Goal: Information Seeking & Learning: Understand process/instructions

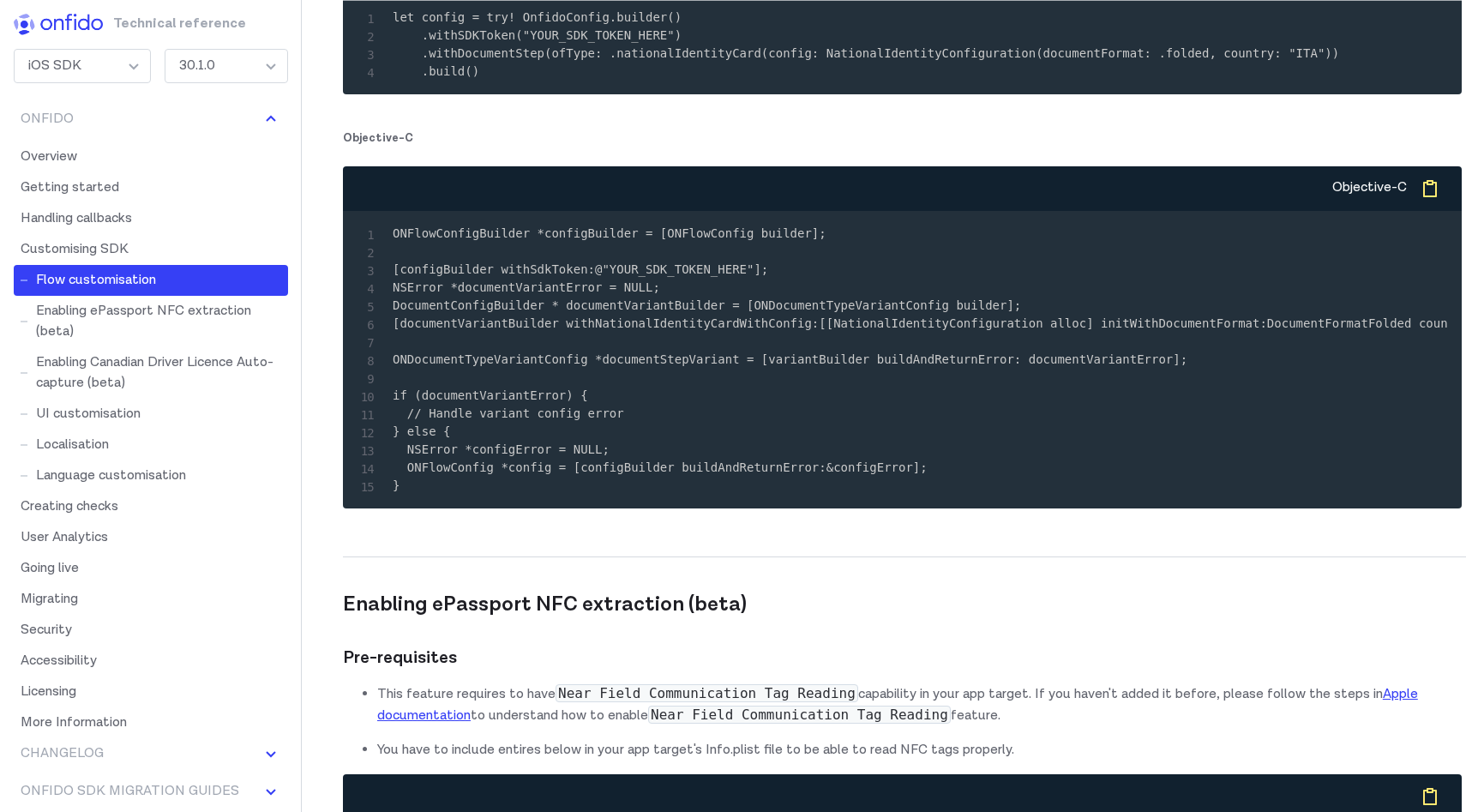
scroll to position [17825, 0]
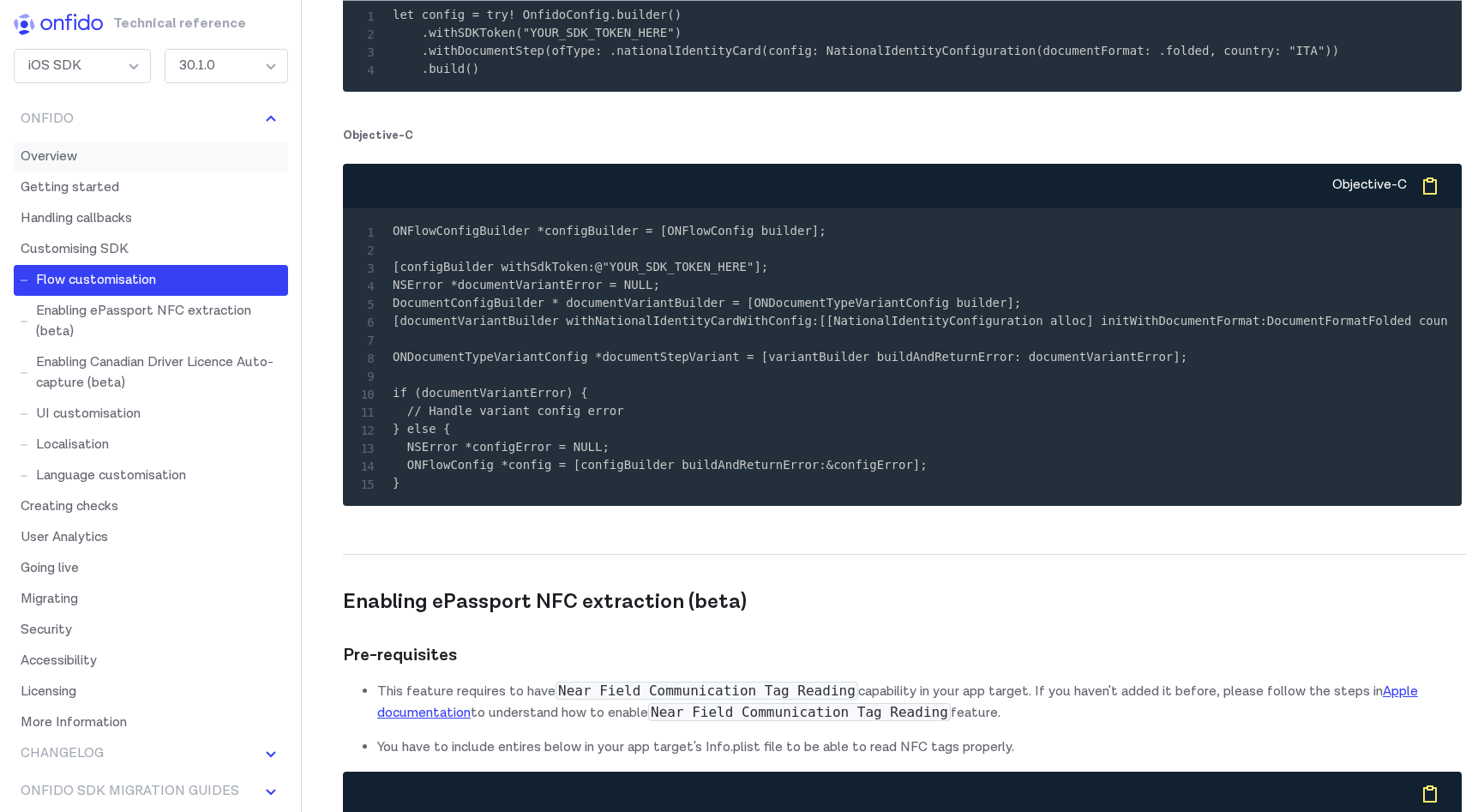
click at [101, 155] on link "Overview" at bounding box center [151, 157] width 275 height 31
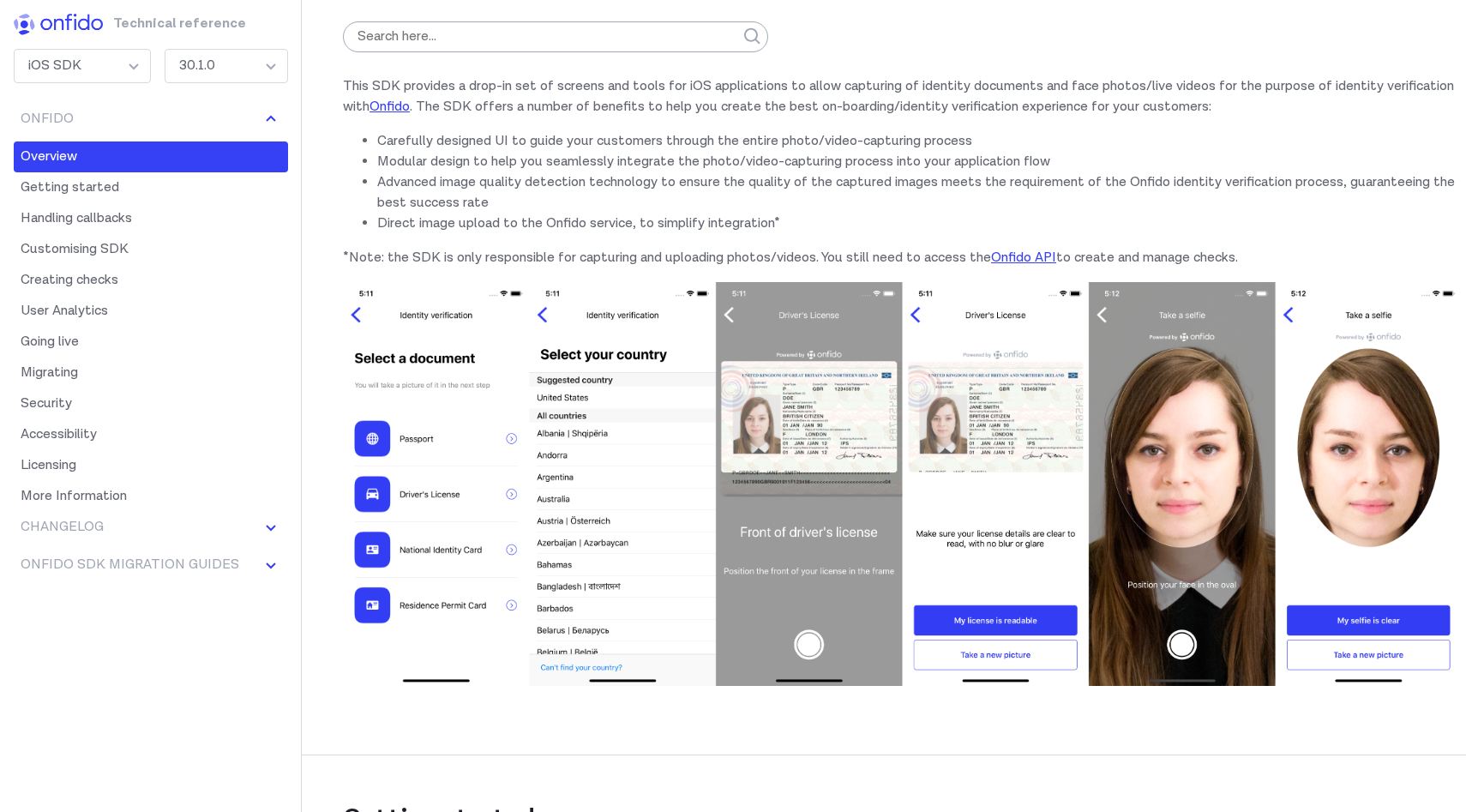
scroll to position [200, 0]
click at [750, 503] on img at bounding box center [902, 483] width 1119 height 404
click at [657, 495] on img at bounding box center [902, 483] width 1119 height 404
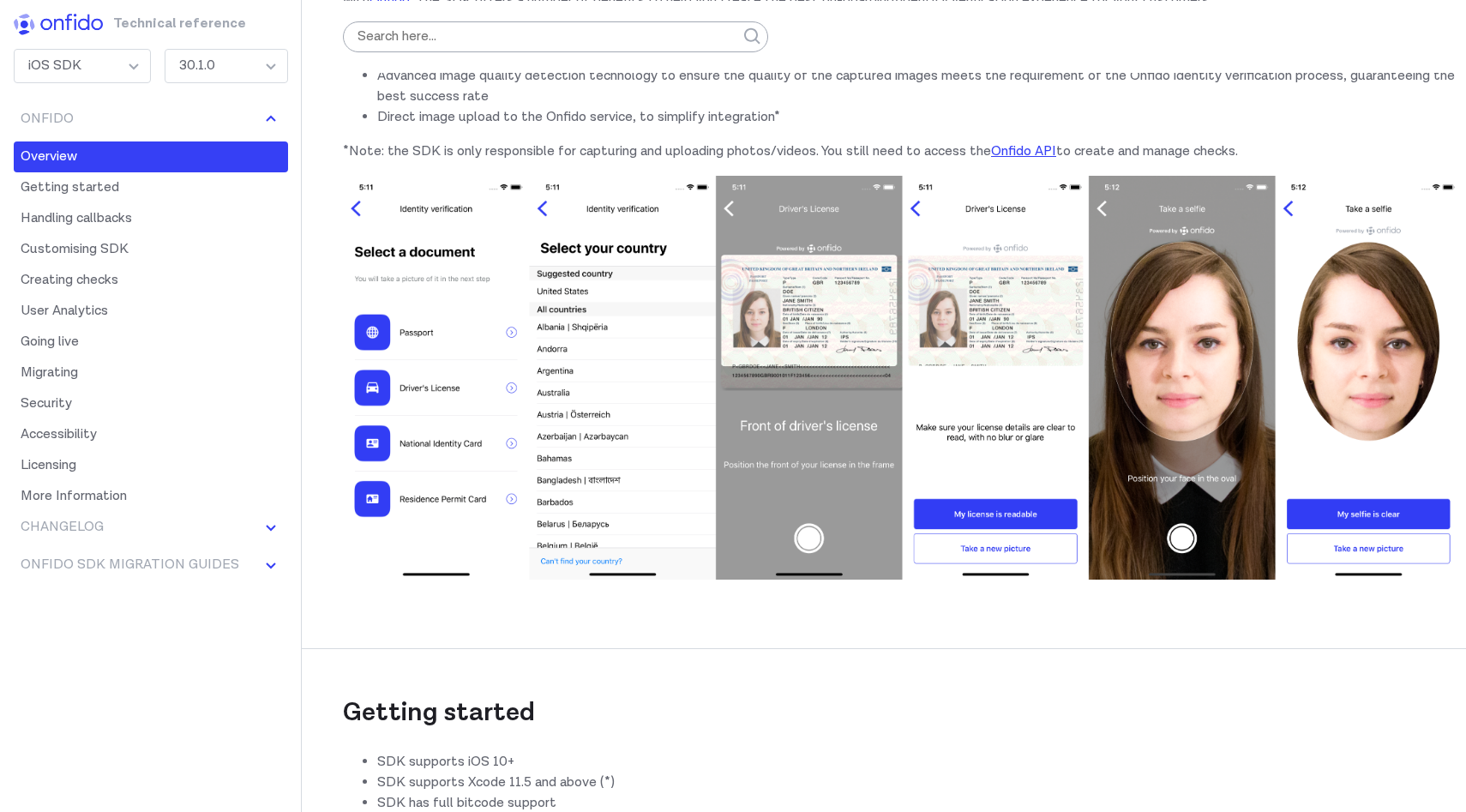
scroll to position [307, 0]
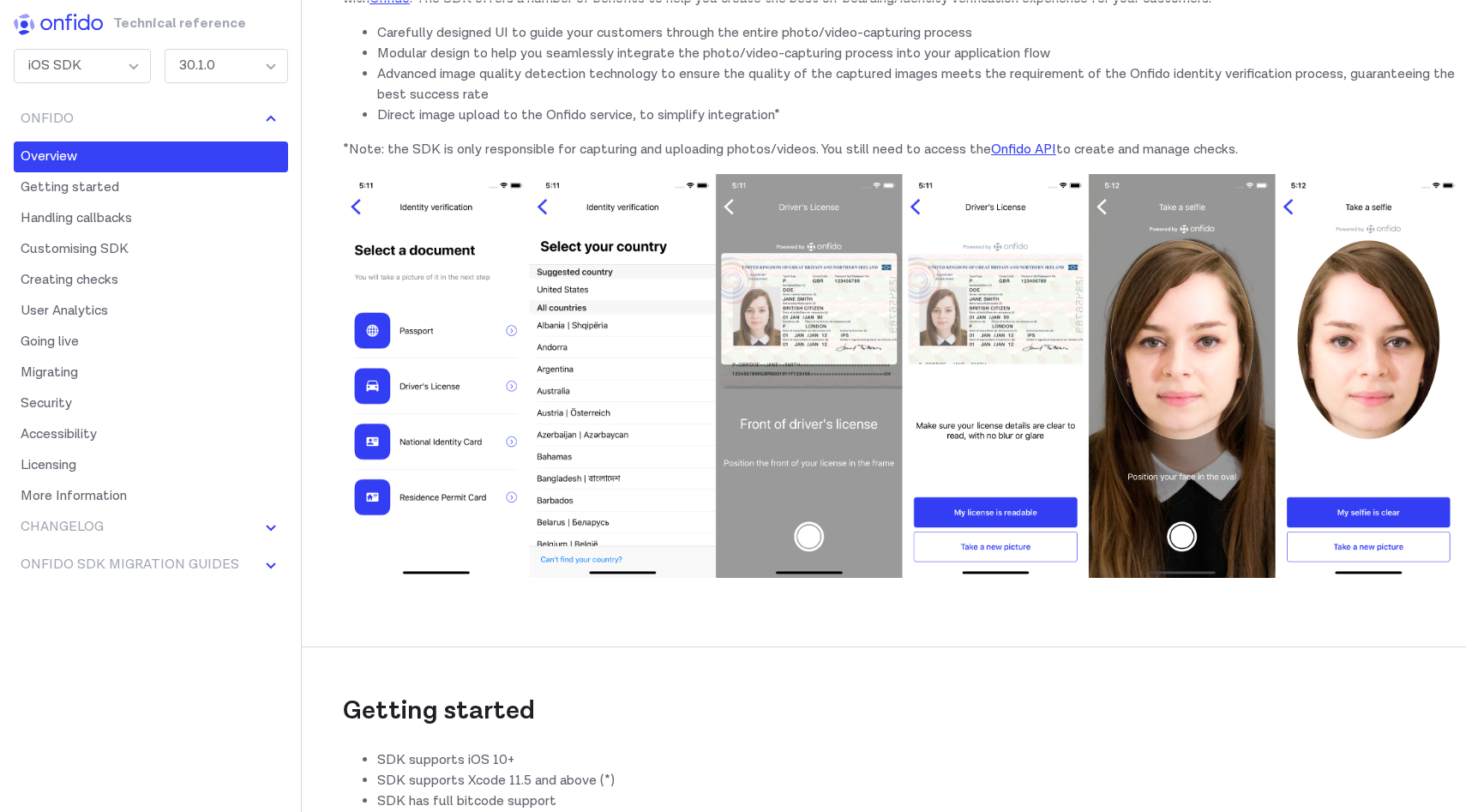
click at [957, 307] on img at bounding box center [902, 376] width 1119 height 404
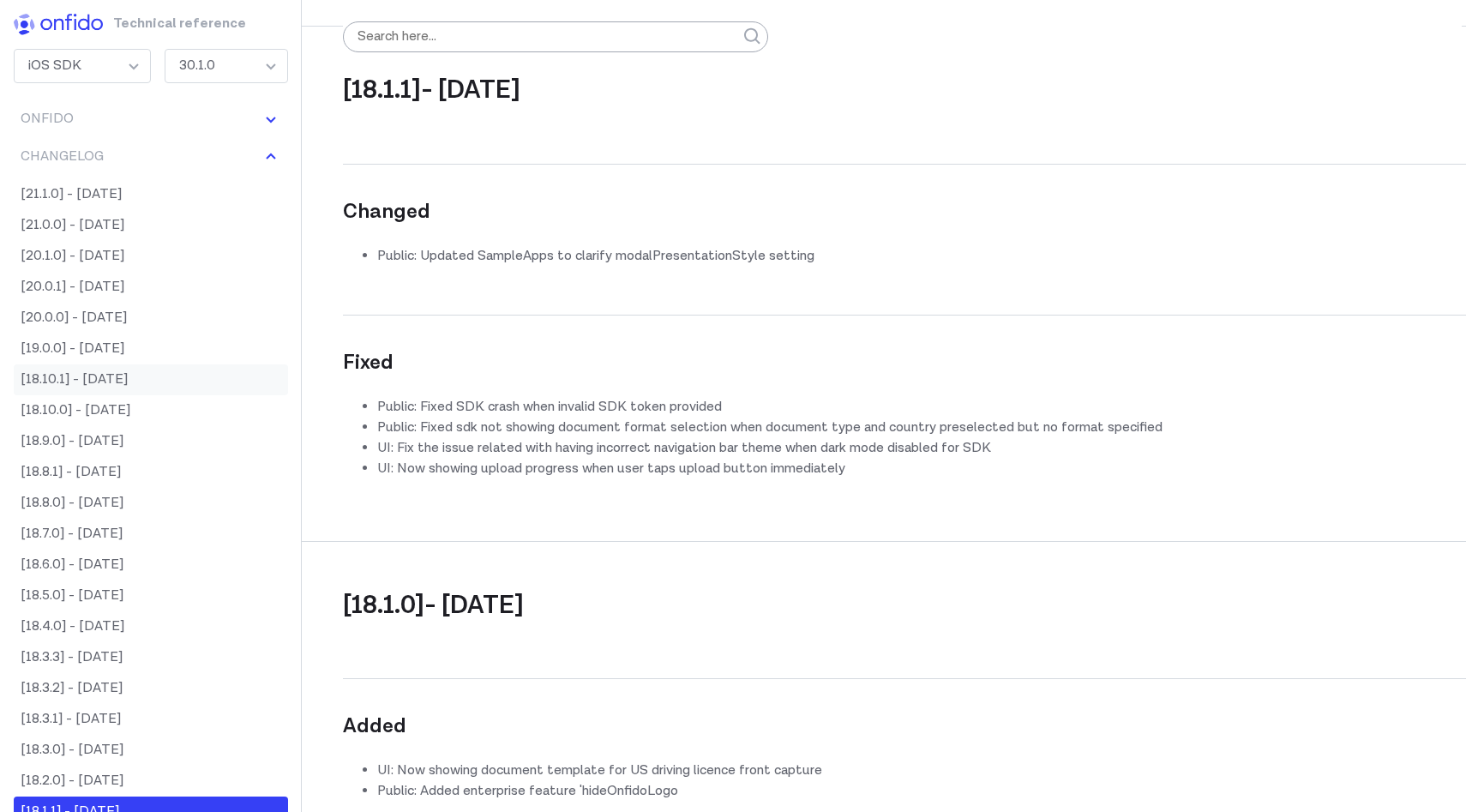
scroll to position [39379, 0]
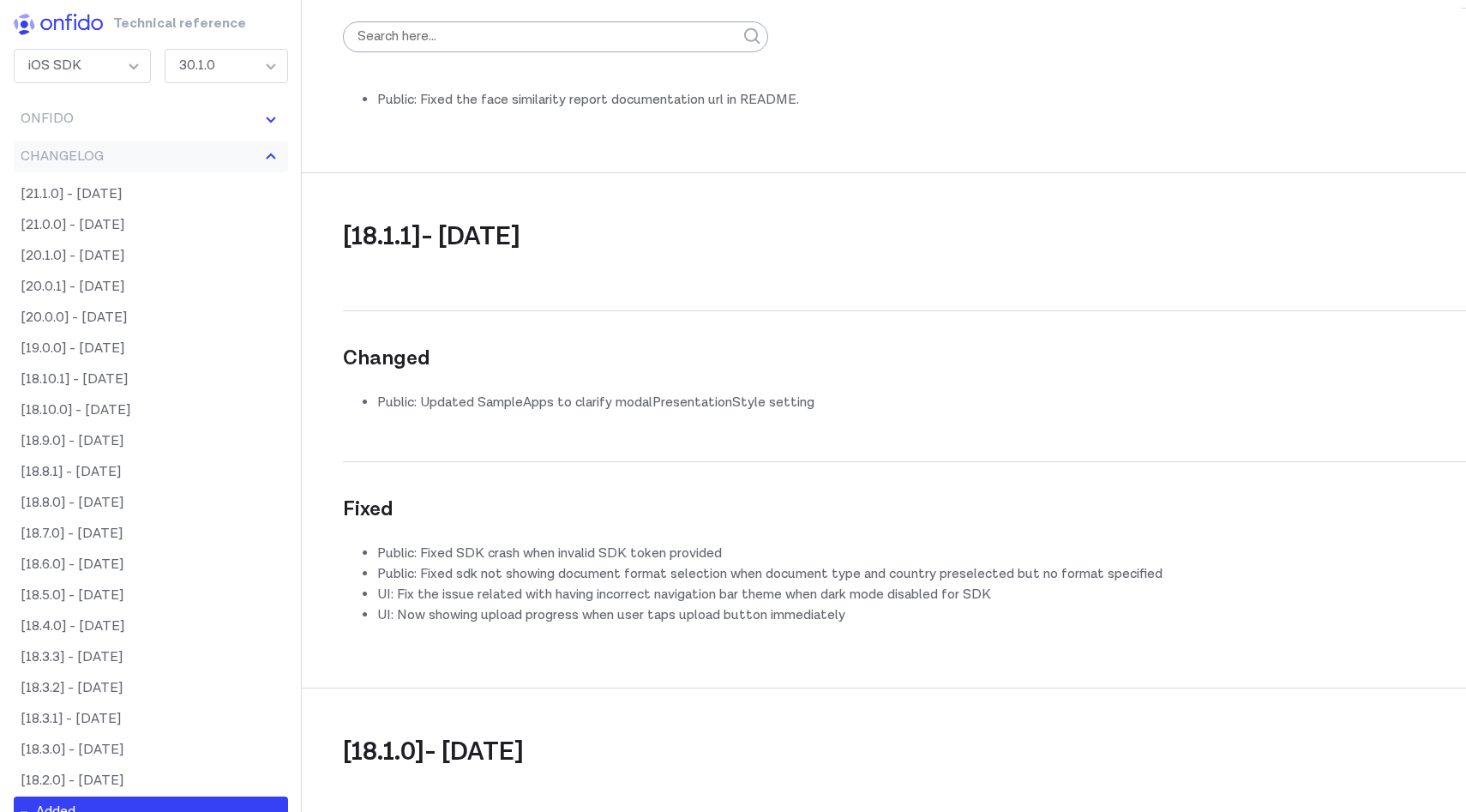
click at [165, 154] on button "Changelog" at bounding box center [151, 157] width 275 height 31
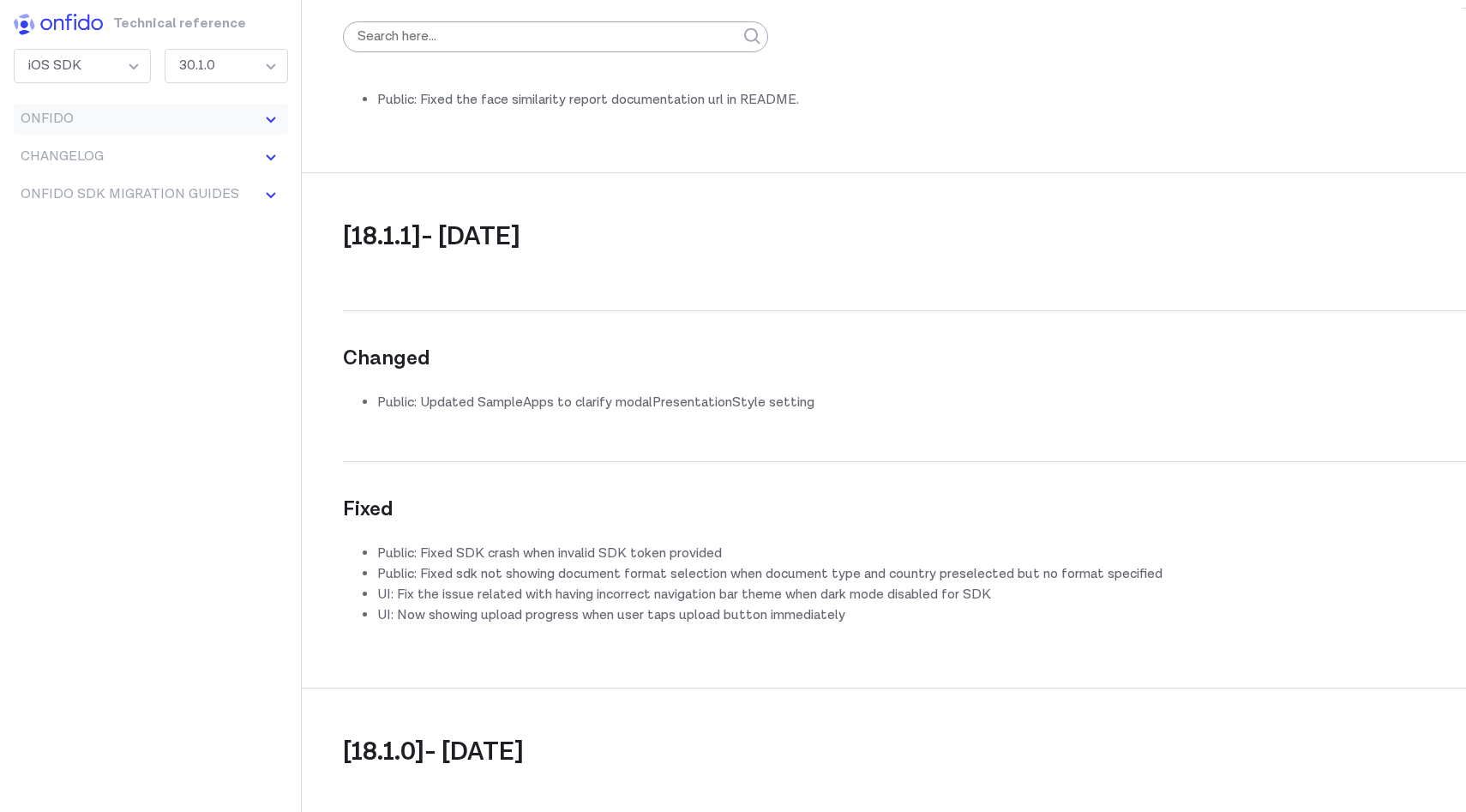
click at [168, 121] on button "Onfido" at bounding box center [151, 119] width 275 height 31
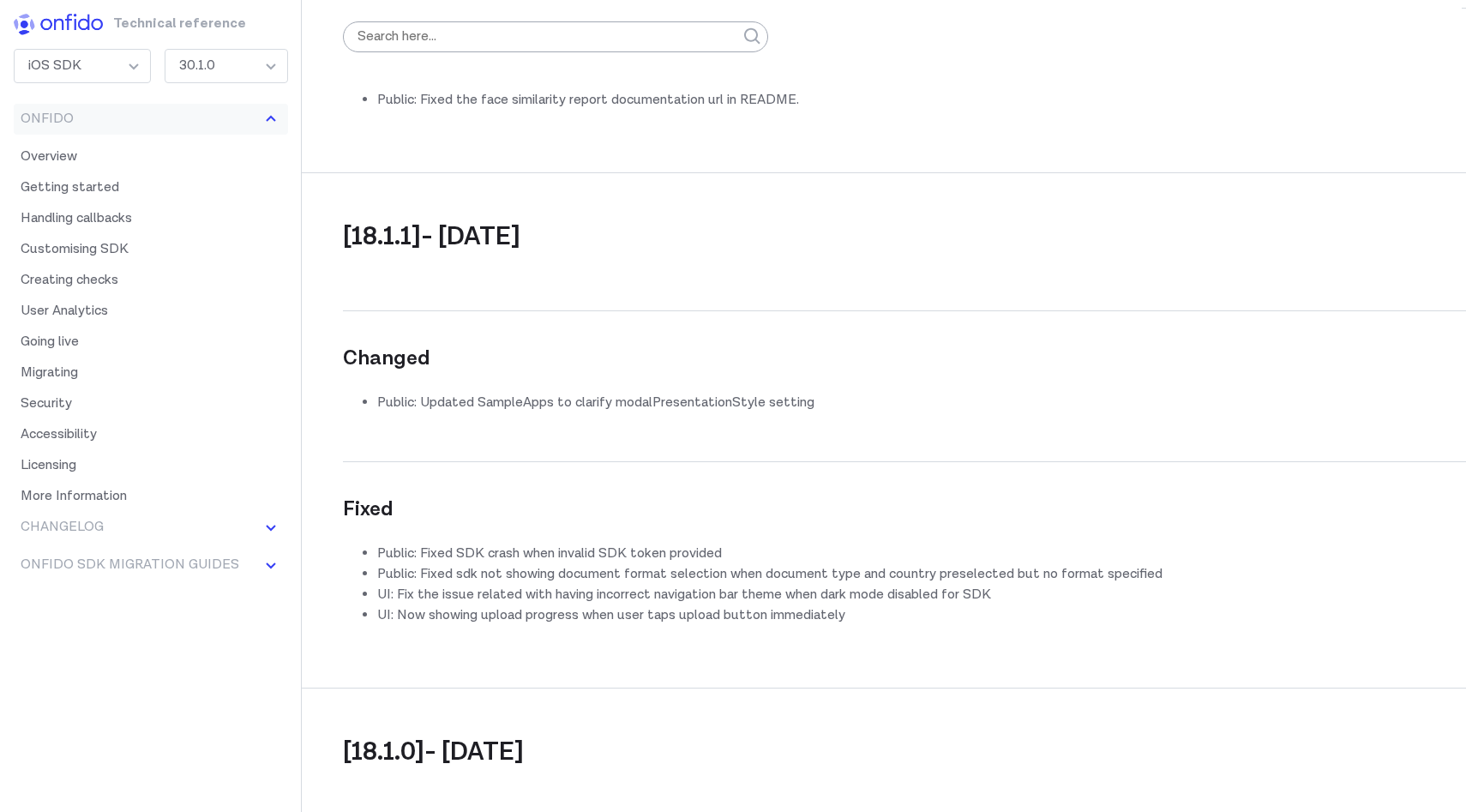
click at [168, 121] on button "Onfido" at bounding box center [151, 119] width 275 height 31
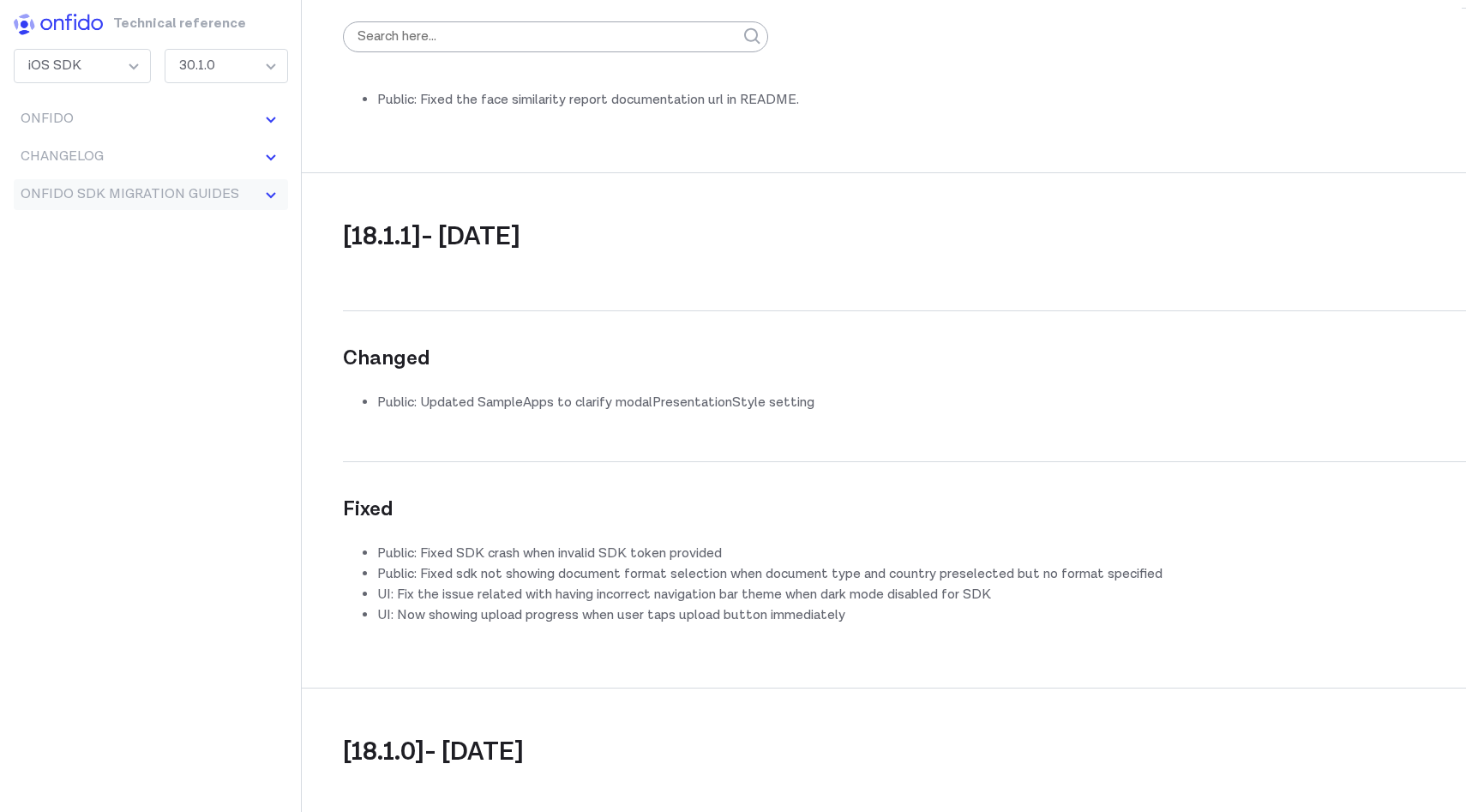
click at [150, 189] on button "Onfido SDK Migration Guides" at bounding box center [151, 195] width 275 height 31
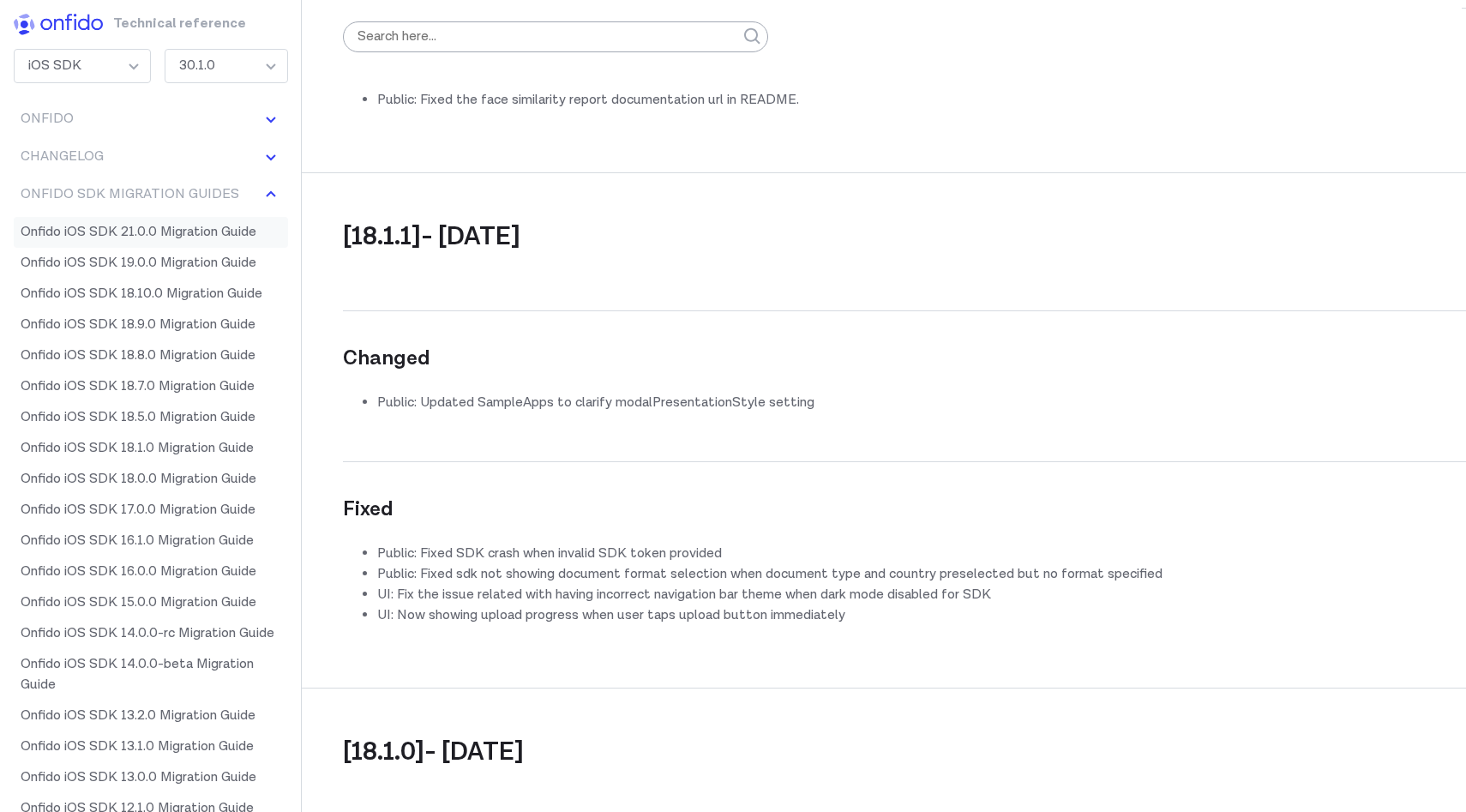
click at [145, 222] on link "Onfido iOS SDK 21.0.0 Migration Guide" at bounding box center [151, 232] width 275 height 31
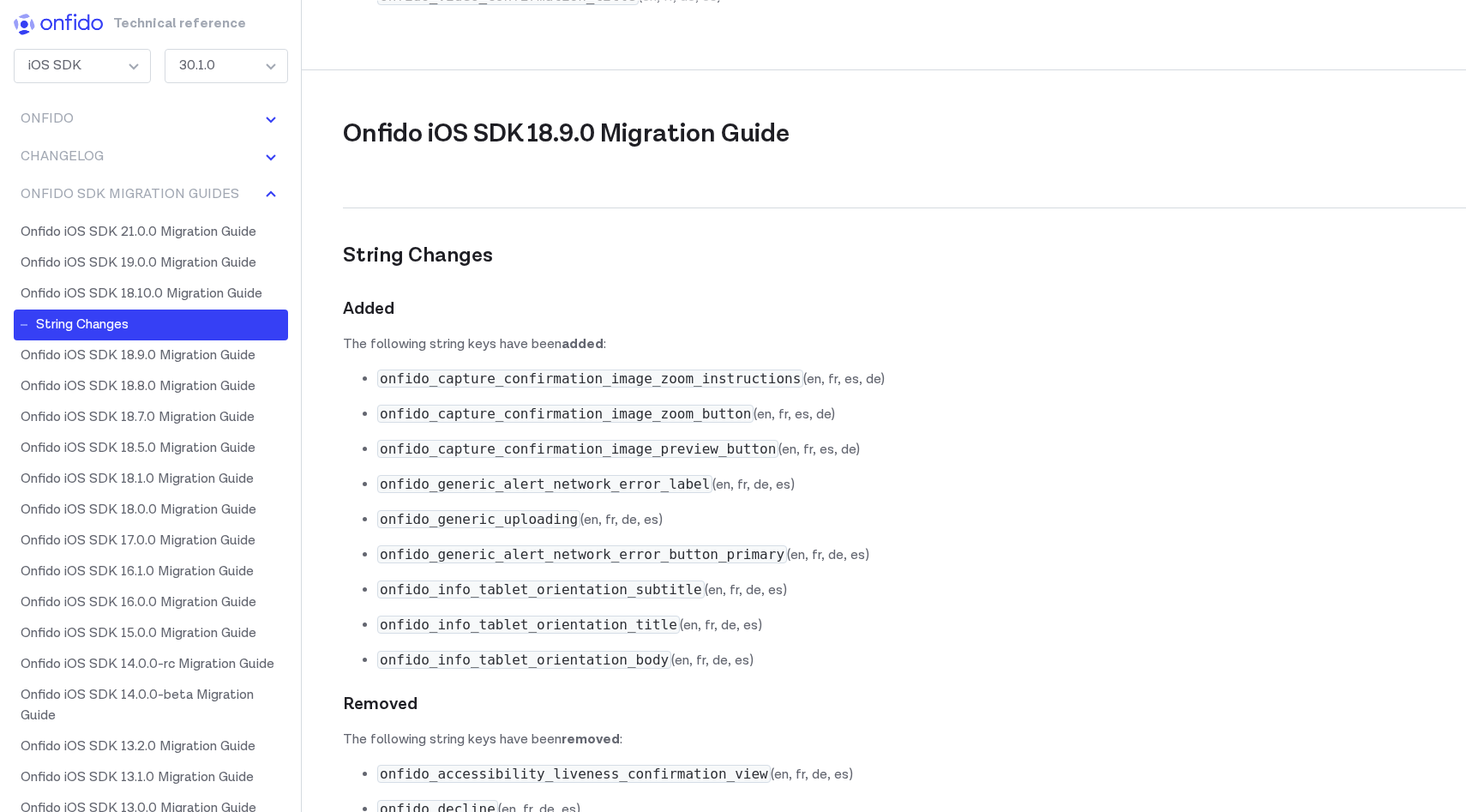
click at [149, 319] on link "String Changes" at bounding box center [151, 325] width 275 height 31
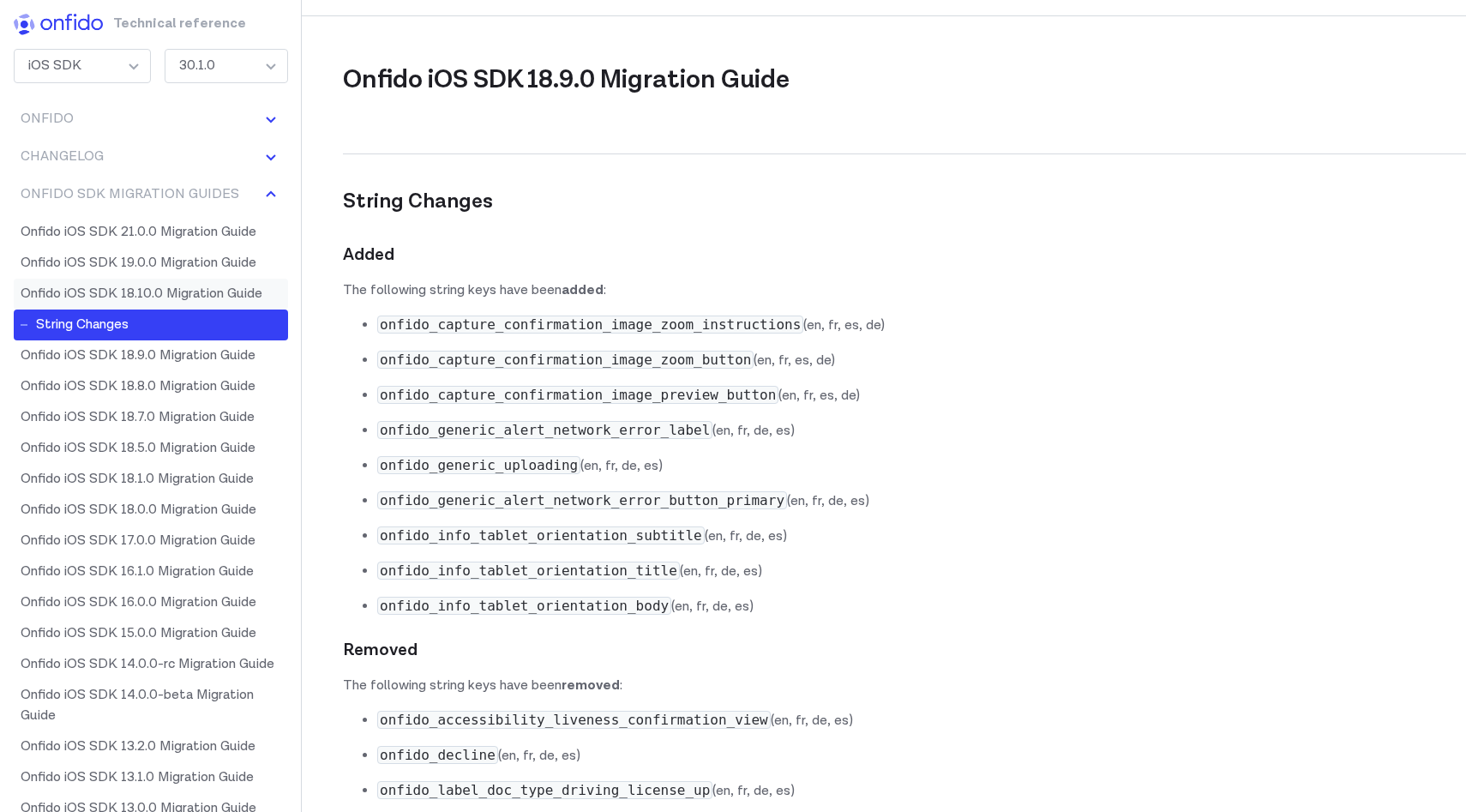
scroll to position [74526, 0]
click at [38, 193] on button "Onfido SDK Migration Guides" at bounding box center [151, 195] width 275 height 31
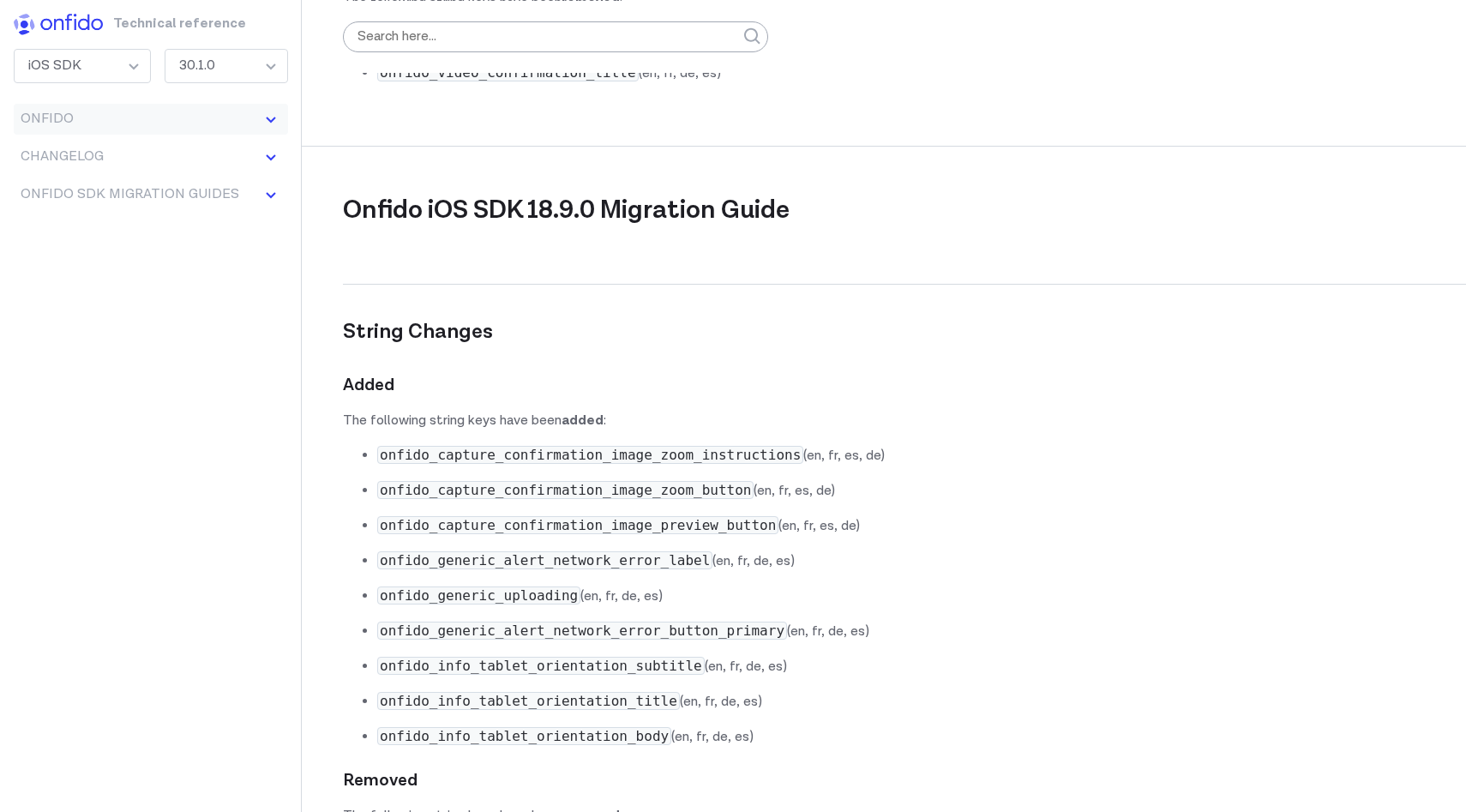
scroll to position [74372, 0]
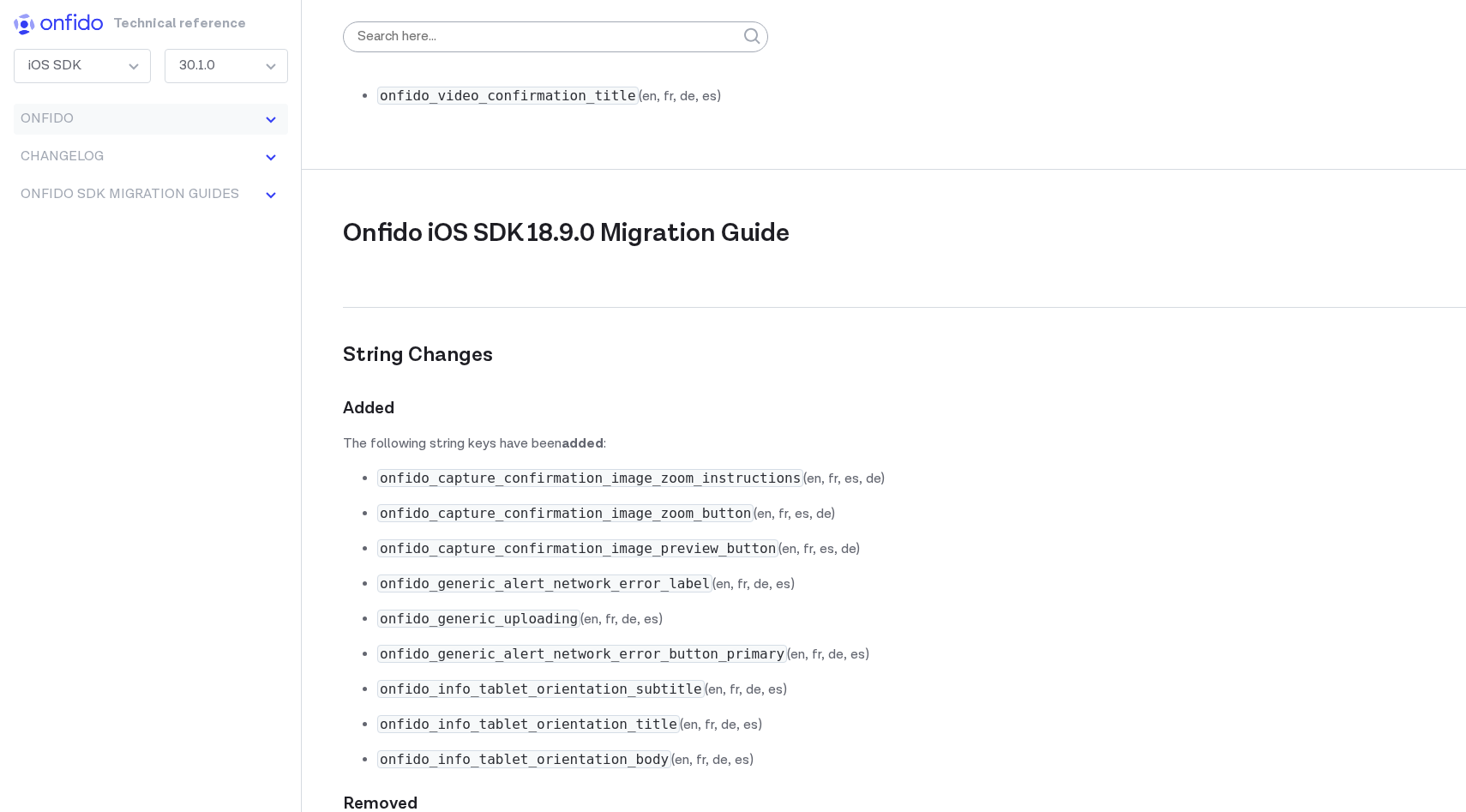
click at [119, 119] on button "Onfido" at bounding box center [151, 119] width 275 height 31
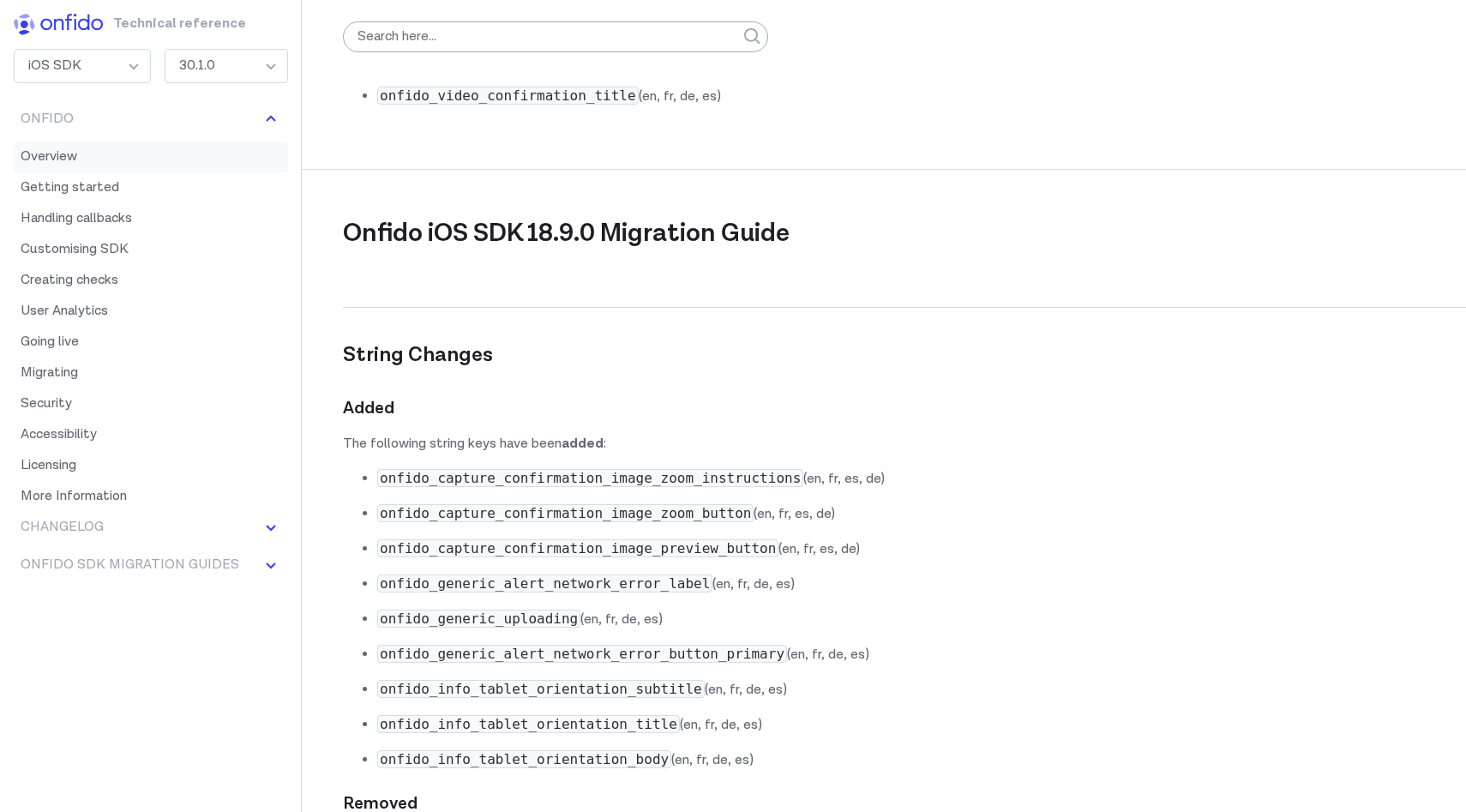
click at [107, 154] on link "Overview" at bounding box center [151, 157] width 275 height 31
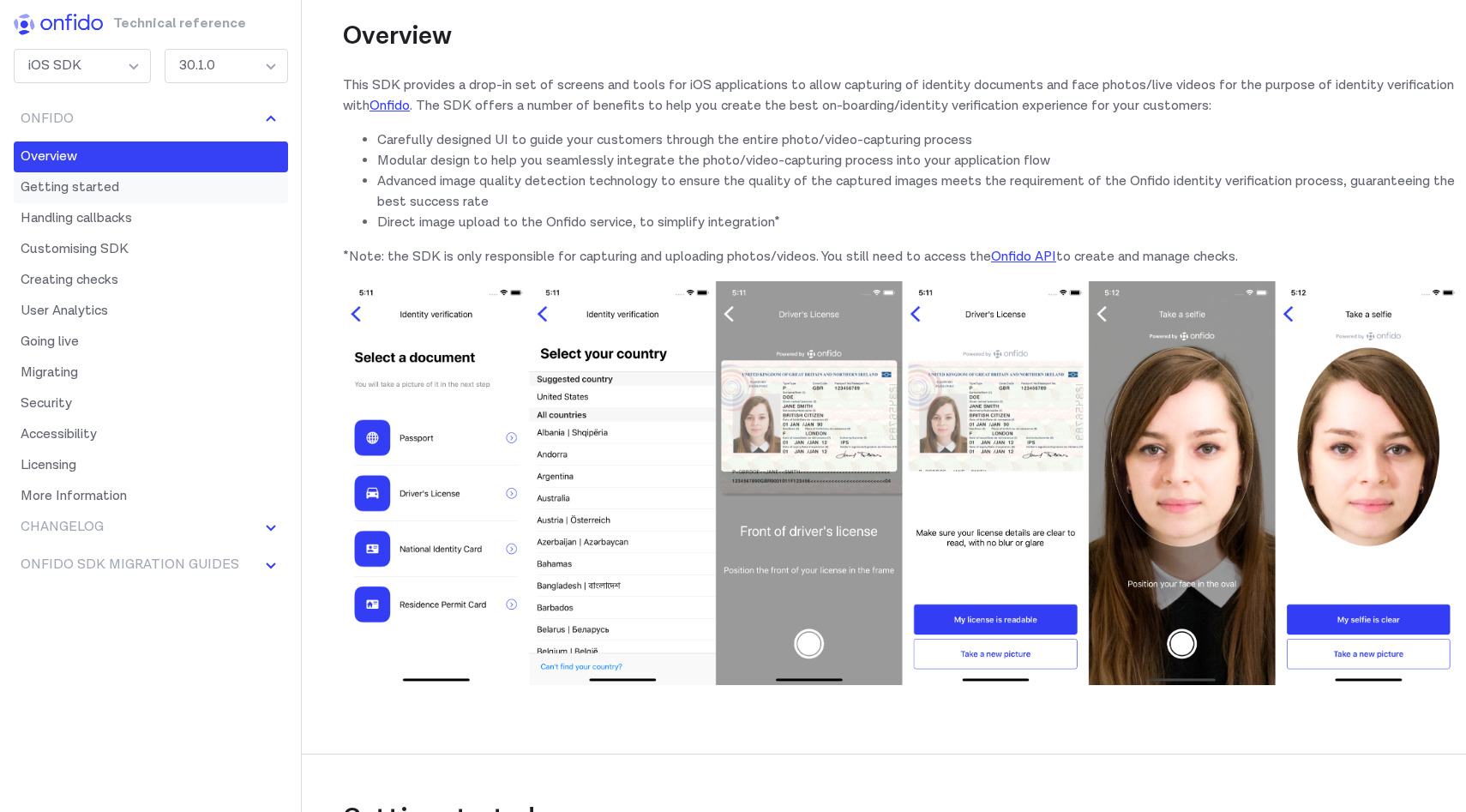
click at [111, 180] on link "Getting started" at bounding box center [151, 187] width 275 height 31
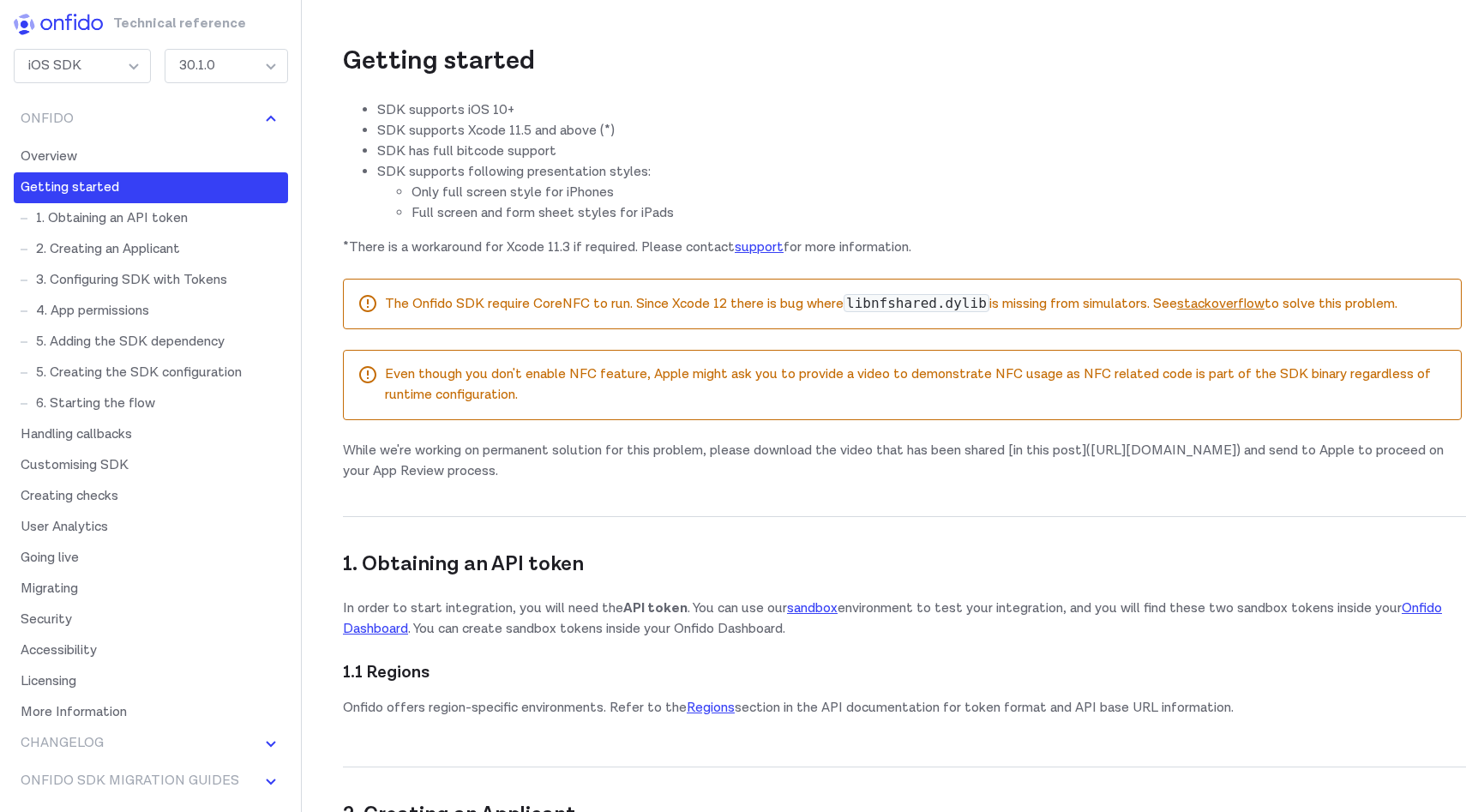
scroll to position [957, 0]
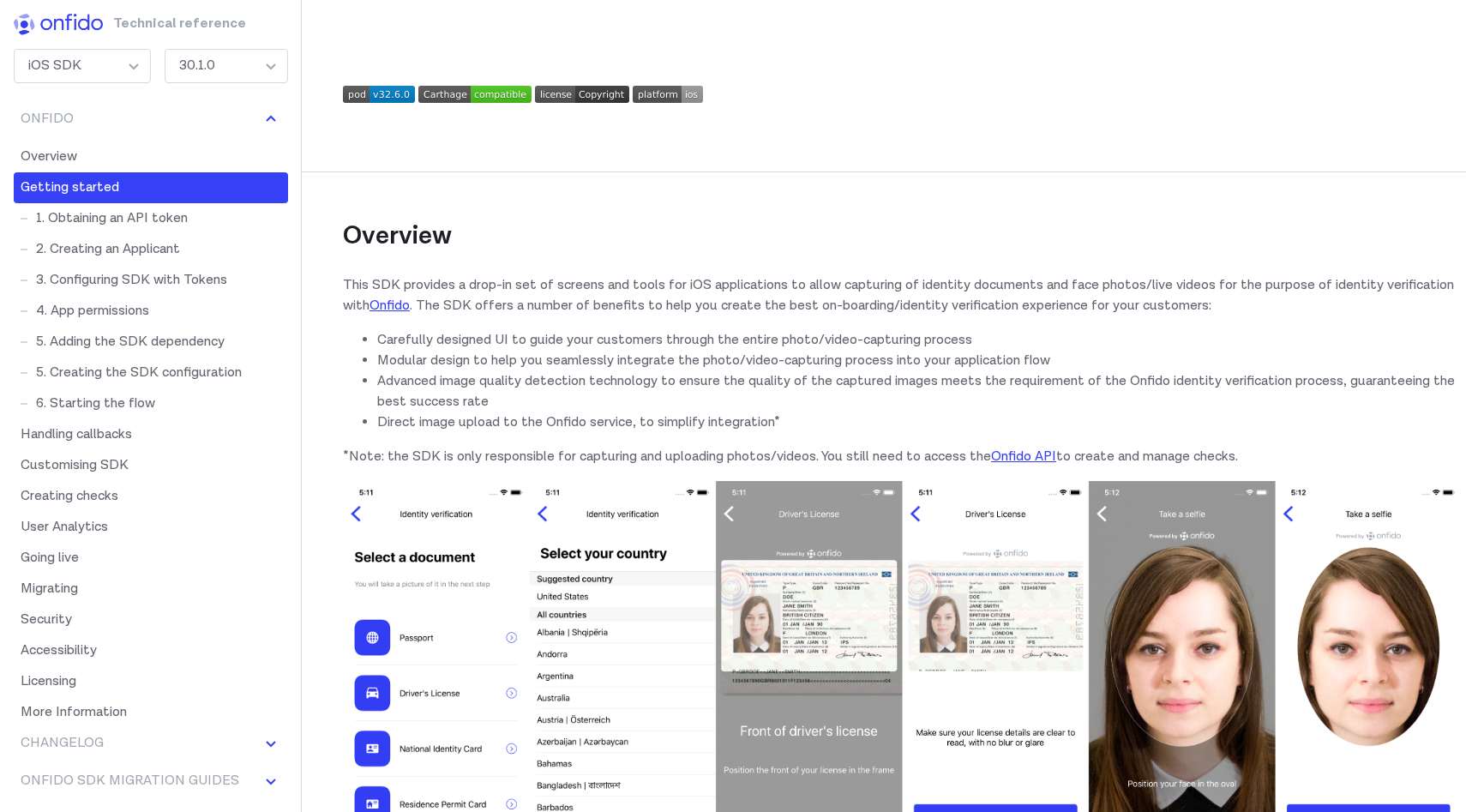
scroll to position [957, 0]
